Goal: Task Accomplishment & Management: Complete application form

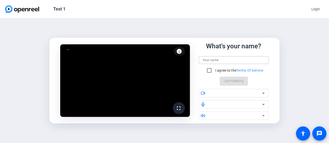
click at [235, 57] on input at bounding box center [234, 60] width 62 height 6
click at [215, 60] on input at bounding box center [234, 60] width 62 height 6
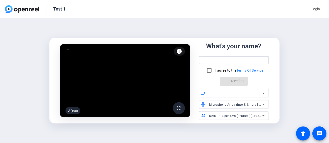
click at [228, 59] on input "J" at bounding box center [234, 60] width 62 height 6
type input "James Line"
click at [211, 68] on input "I agree to the Terms Of Service" at bounding box center [209, 71] width 10 height 10
checkbox input "true"
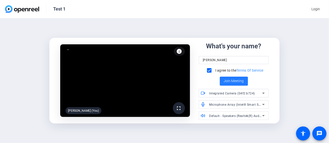
click at [229, 82] on span "Join Meeting" at bounding box center [234, 81] width 20 height 5
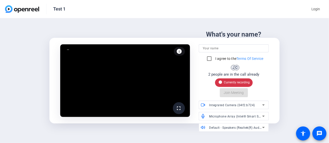
click at [206, 134] on div "fullscreen info Test your audio and video What's your name? I agree to the Term…" at bounding box center [165, 81] width 223 height 116
click at [213, 61] on input "I agree to the Terms Of Service" at bounding box center [209, 59] width 10 height 10
drag, startPoint x: 210, startPoint y: 54, endPoint x: 210, endPoint y: 51, distance: 3.0
click at [210, 54] on input "I agree to the Terms Of Service" at bounding box center [209, 59] width 10 height 10
click at [210, 50] on input at bounding box center [234, 48] width 62 height 6
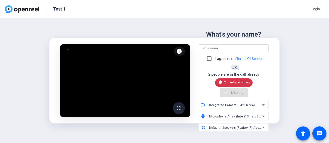
click at [210, 50] on input at bounding box center [234, 48] width 62 height 6
click at [209, 58] on input "I agree to the Terms Of Service" at bounding box center [209, 59] width 10 height 10
checkbox input "true"
click at [212, 47] on input at bounding box center [234, 48] width 62 height 6
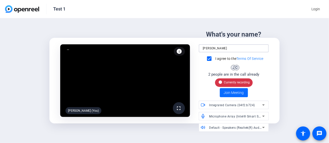
type input "Jim Line"
click at [229, 91] on span "Join Meeting" at bounding box center [234, 92] width 20 height 5
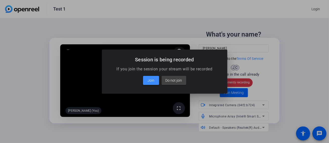
click at [153, 84] on span at bounding box center [151, 81] width 16 height 12
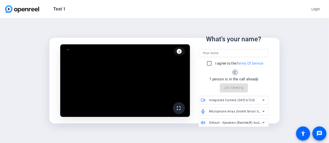
click at [205, 54] on input at bounding box center [234, 53] width 62 height 6
type input "James Line"
click at [207, 60] on input "I agree to the Terms Of Service" at bounding box center [209, 64] width 10 height 10
checkbox input "true"
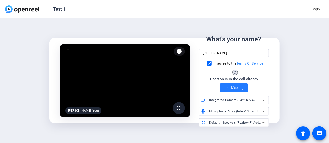
click at [226, 86] on span "Join Meeting" at bounding box center [234, 87] width 20 height 5
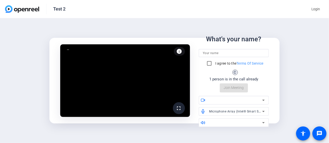
drag, startPoint x: 224, startPoint y: 50, endPoint x: 219, endPoint y: 54, distance: 5.9
click at [219, 54] on div at bounding box center [234, 53] width 62 height 8
click at [219, 54] on input at bounding box center [234, 53] width 62 height 6
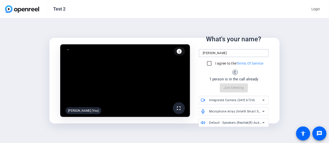
type input "[PERSON_NAME]"
click at [210, 64] on input "I agree to the Terms Of Service" at bounding box center [209, 64] width 10 height 10
checkbox input "true"
click at [229, 89] on span "Join Meeting" at bounding box center [234, 87] width 20 height 5
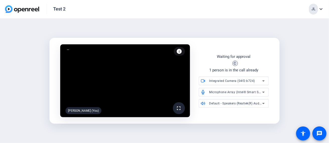
click at [322, 10] on mat-icon "expand_more" at bounding box center [321, 9] width 6 height 6
click at [283, 76] on div at bounding box center [164, 71] width 329 height 143
click at [314, 7] on div "JL" at bounding box center [313, 9] width 9 height 11
click at [307, 33] on span "Logout" at bounding box center [308, 31] width 24 height 6
